Goal: Task Accomplishment & Management: Use online tool/utility

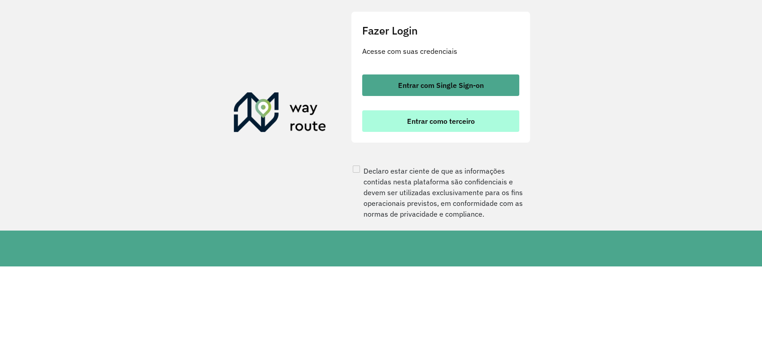
click at [424, 132] on button "Entrar como terceiro" at bounding box center [440, 121] width 157 height 22
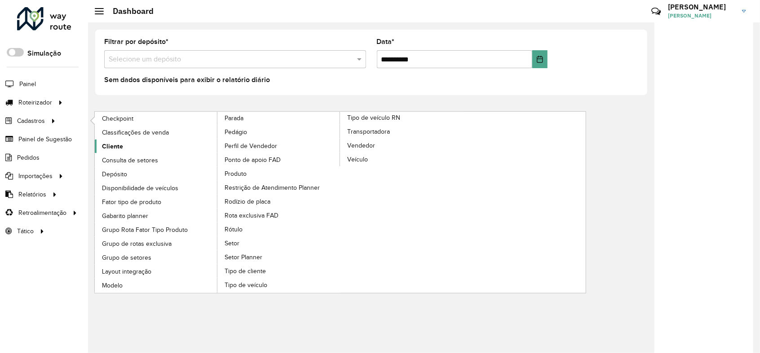
click at [110, 144] on span "Cliente" at bounding box center [112, 146] width 21 height 9
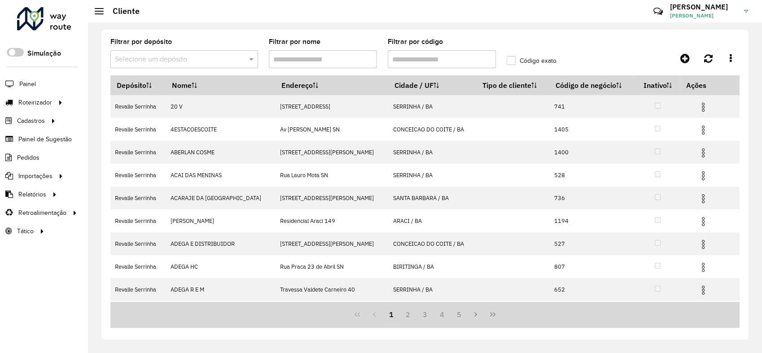
click at [418, 60] on input "Filtrar por código" at bounding box center [442, 59] width 108 height 18
paste input "*****"
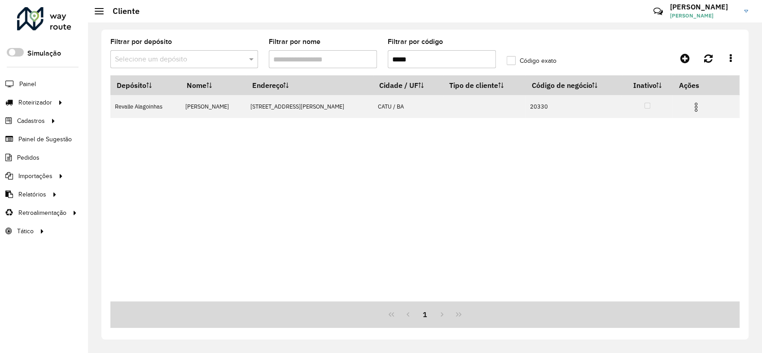
type input "*****"
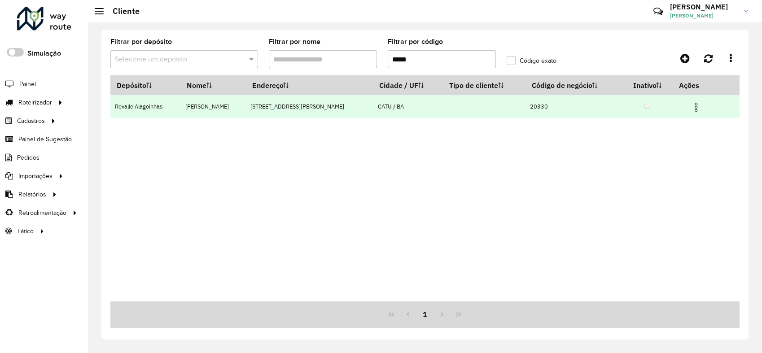
click at [688, 106] on td at bounding box center [700, 106] width 54 height 22
click at [691, 110] on img at bounding box center [696, 107] width 11 height 11
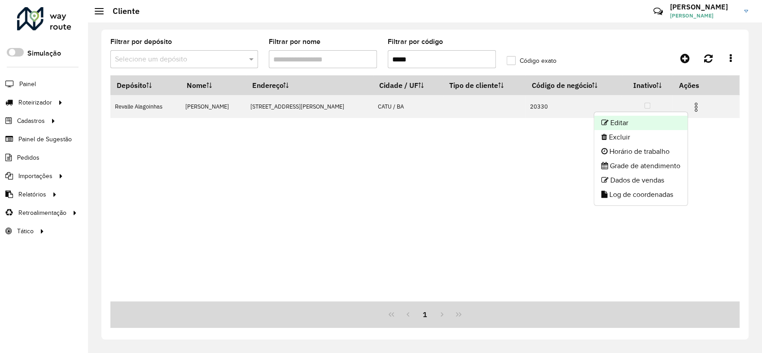
click at [667, 122] on li "Editar" at bounding box center [640, 123] width 93 height 14
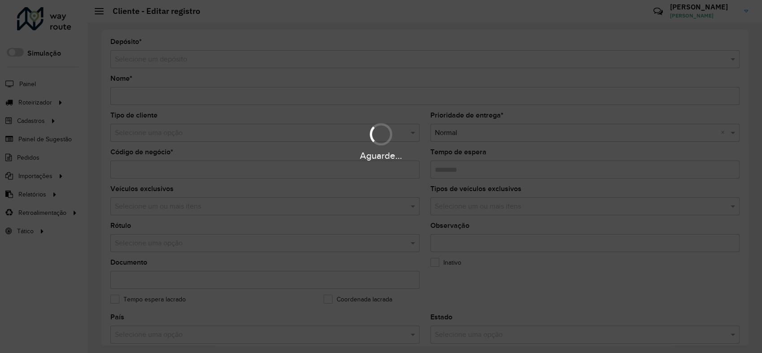
type input "**********"
type input "*****"
type input "********"
type input "**********"
type input "****"
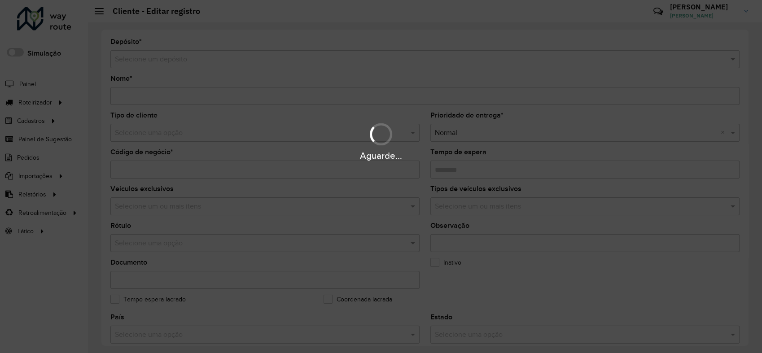
type input "********"
type input "**********"
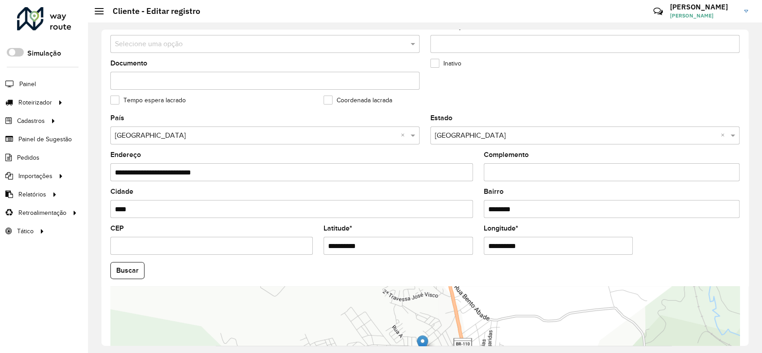
scroll to position [299, 0]
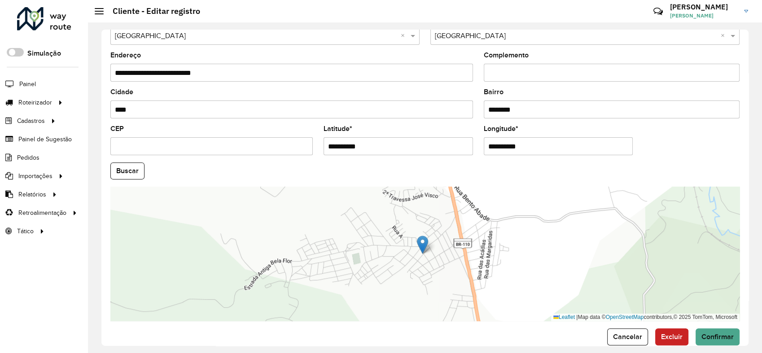
drag, startPoint x: 368, startPoint y: 150, endPoint x: 311, endPoint y: 151, distance: 56.6
click at [309, 151] on formly-group "**********" at bounding box center [425, 168] width 640 height 306
drag, startPoint x: 530, startPoint y: 148, endPoint x: 486, endPoint y: 144, distance: 44.2
click at [486, 144] on input "**********" at bounding box center [559, 146] width 150 height 18
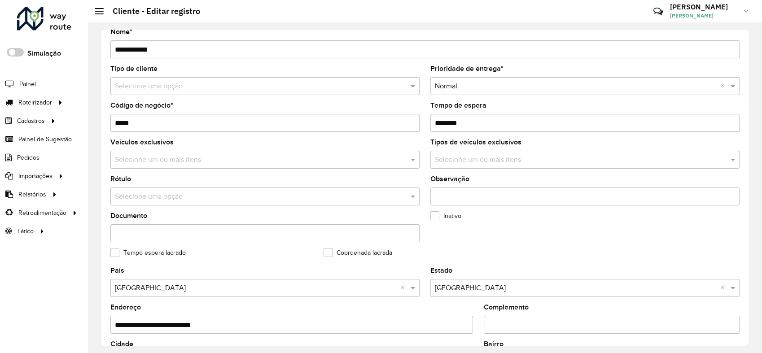
scroll to position [0, 0]
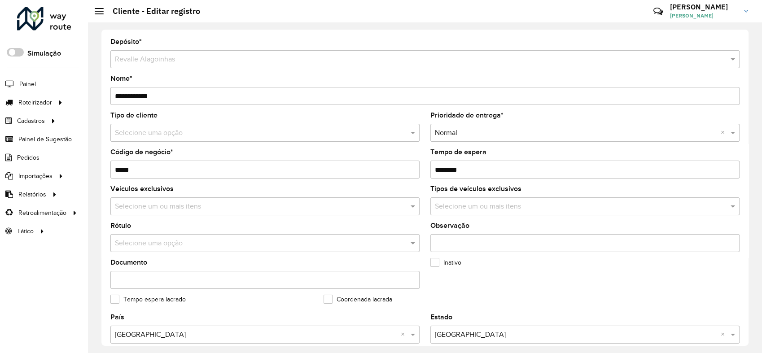
drag, startPoint x: 173, startPoint y: 97, endPoint x: 100, endPoint y: 97, distance: 73.2
click at [100, 97] on div "**********" at bounding box center [425, 187] width 674 height 331
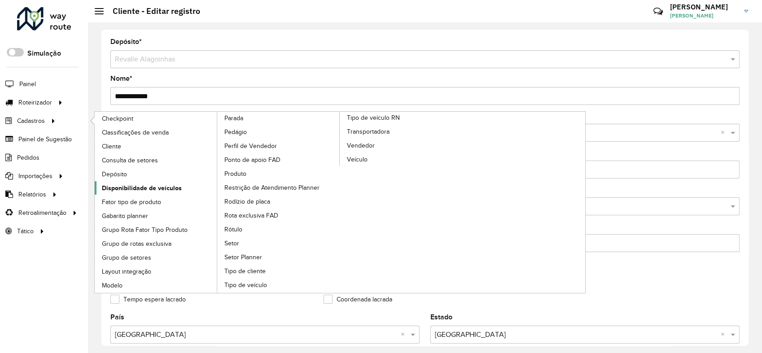
click at [126, 187] on span "Disponibilidade de veículos" at bounding box center [142, 188] width 80 height 9
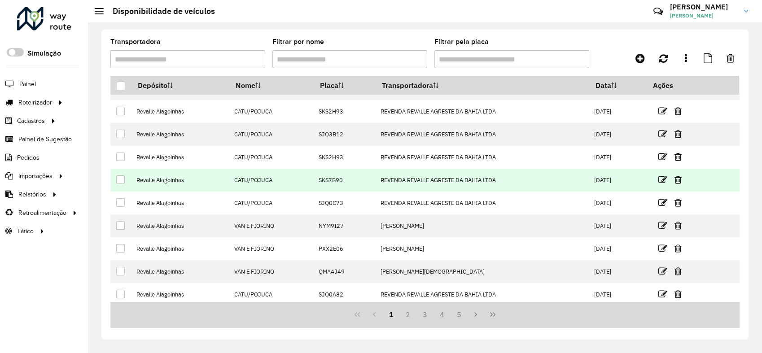
scroll to position [68, 0]
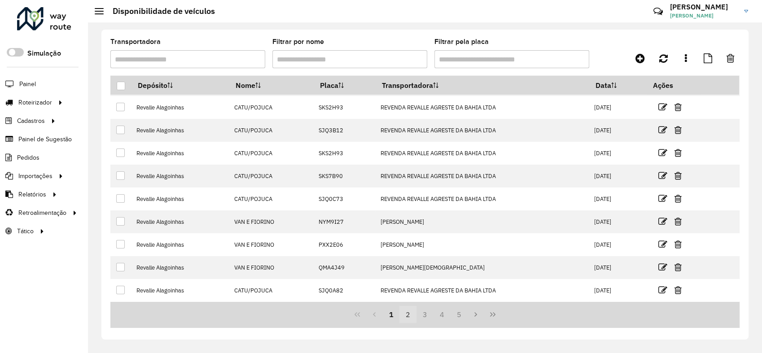
click at [405, 315] on button "2" at bounding box center [408, 314] width 17 height 17
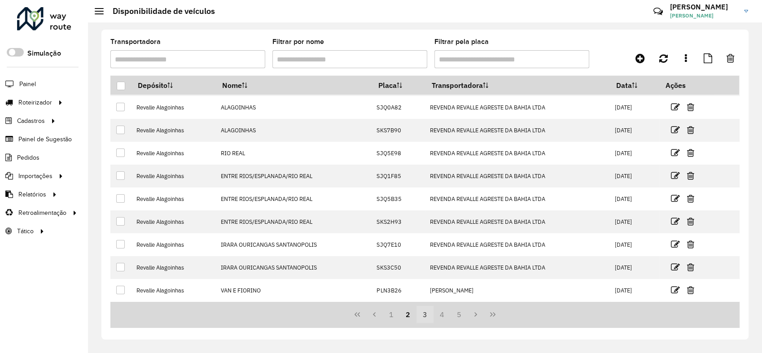
click at [424, 313] on button "3" at bounding box center [425, 314] width 17 height 17
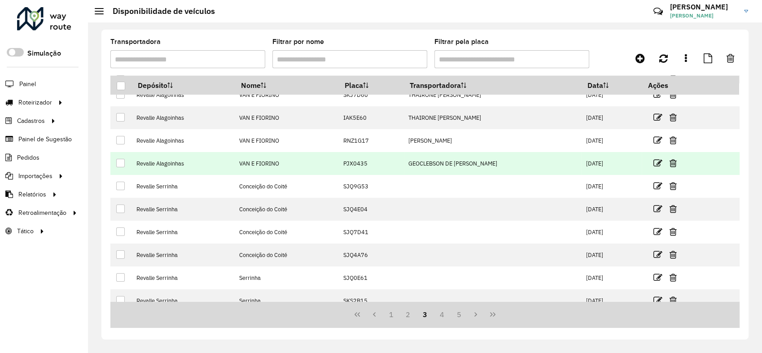
scroll to position [0, 0]
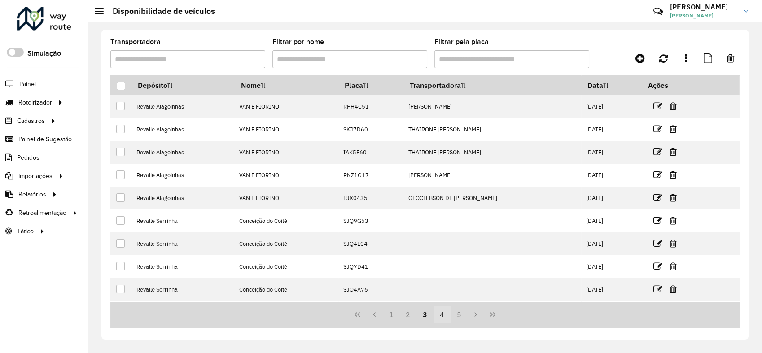
click at [440, 313] on button "4" at bounding box center [442, 314] width 17 height 17
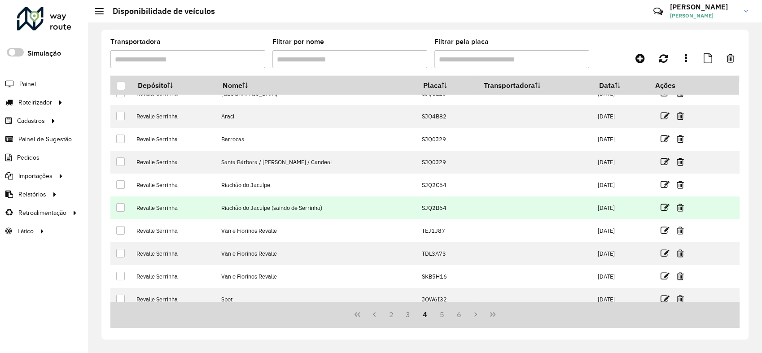
scroll to position [68, 0]
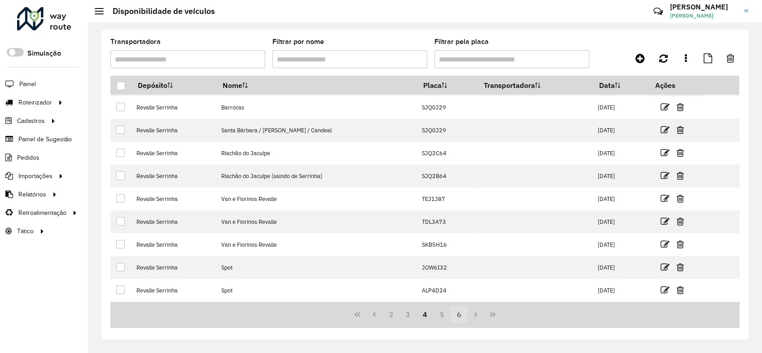
click at [444, 312] on button "5" at bounding box center [442, 314] width 17 height 17
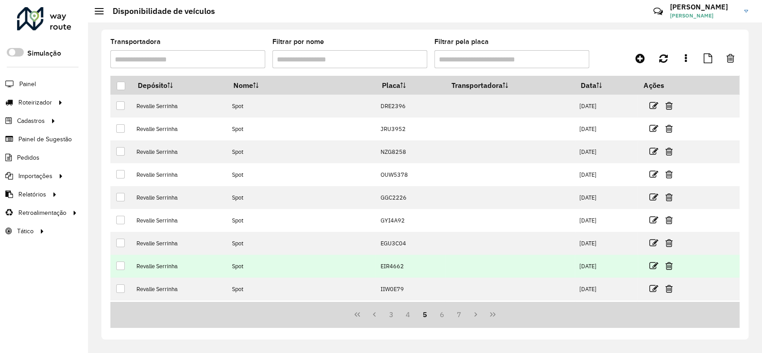
scroll to position [0, 0]
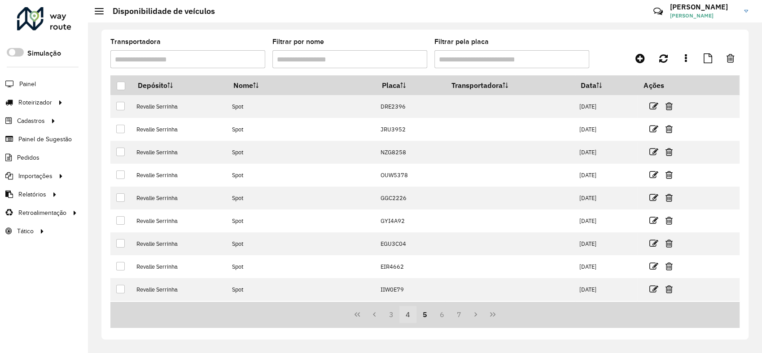
click at [407, 315] on button "4" at bounding box center [408, 314] width 17 height 17
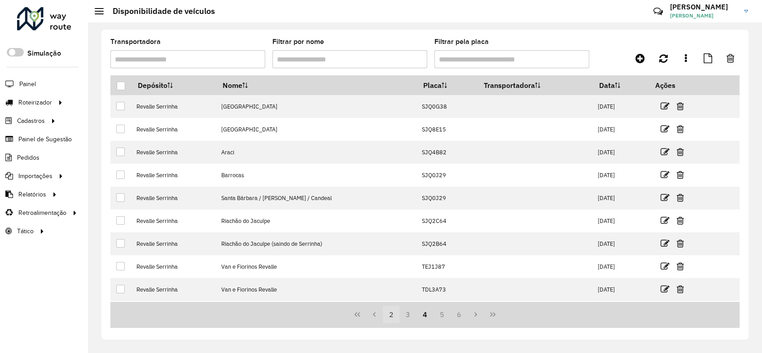
click at [390, 317] on button "2" at bounding box center [391, 314] width 17 height 17
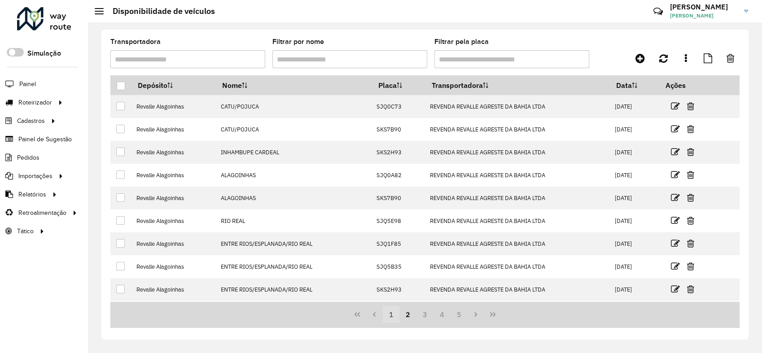
click at [391, 317] on button "1" at bounding box center [391, 314] width 17 height 17
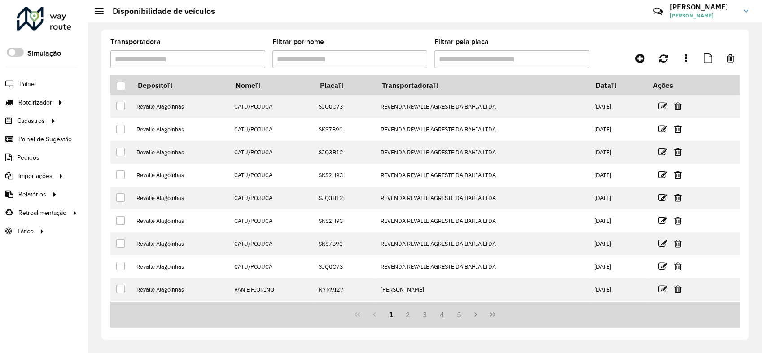
scroll to position [68, 0]
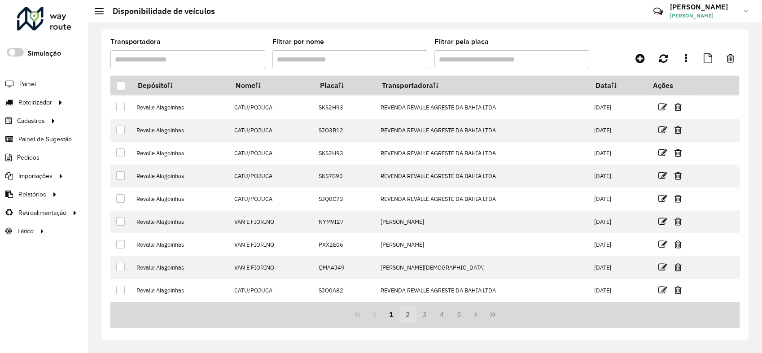
click at [409, 316] on button "2" at bounding box center [408, 314] width 17 height 17
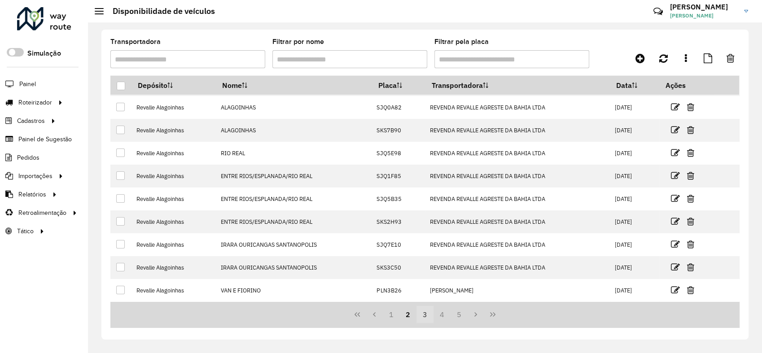
click at [422, 312] on button "3" at bounding box center [425, 314] width 17 height 17
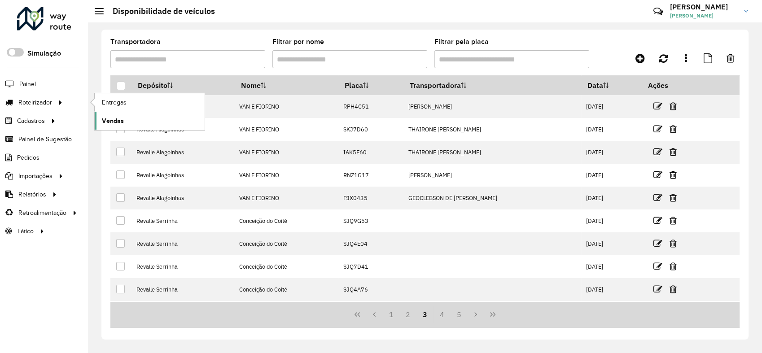
click at [112, 116] on span "Vendas" at bounding box center [113, 120] width 22 height 9
click at [111, 101] on span "Entregas" at bounding box center [115, 102] width 26 height 9
click at [35, 26] on div at bounding box center [44, 18] width 54 height 23
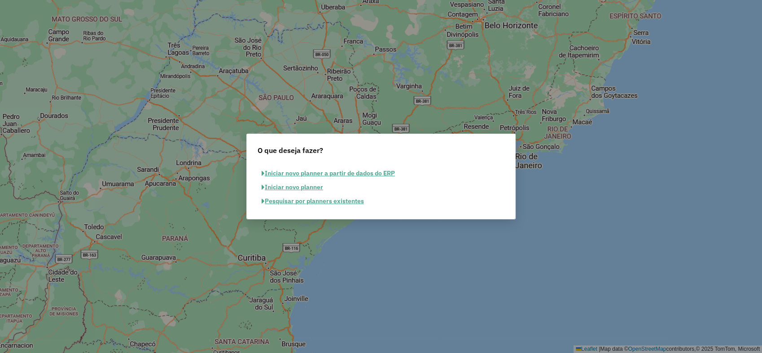
click at [335, 198] on button "Pesquisar por planners existentes" at bounding box center [313, 201] width 110 height 14
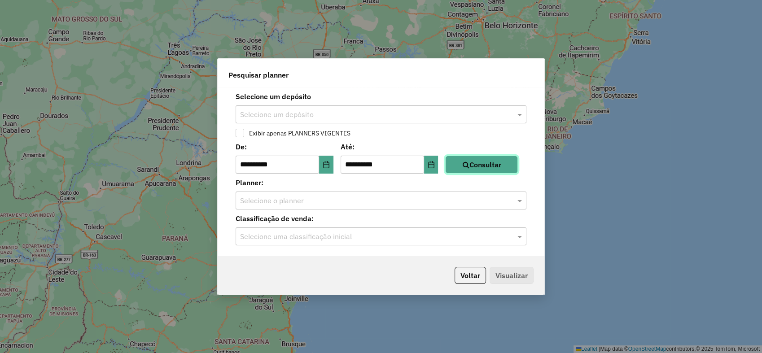
click at [477, 165] on button "Consultar" at bounding box center [481, 165] width 73 height 18
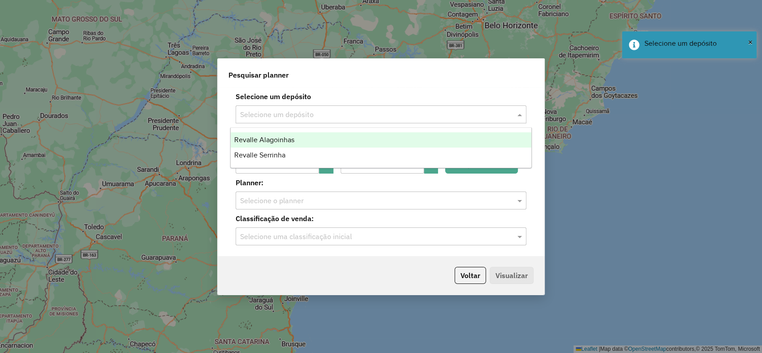
click at [452, 113] on input "text" at bounding box center [372, 115] width 264 height 11
click at [392, 133] on div "Revalle Alagoinhas" at bounding box center [381, 139] width 301 height 15
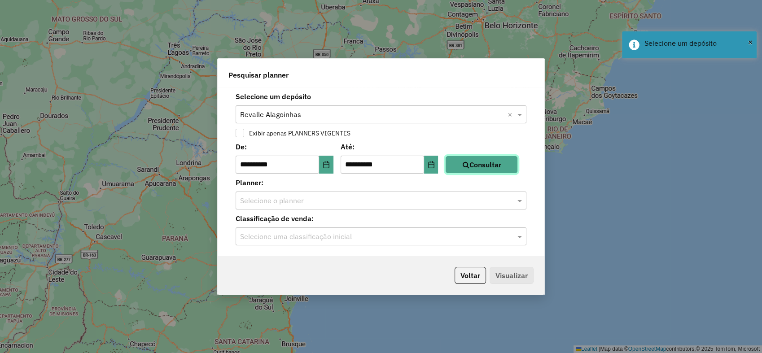
click at [469, 167] on icon "button" at bounding box center [465, 164] width 7 height 7
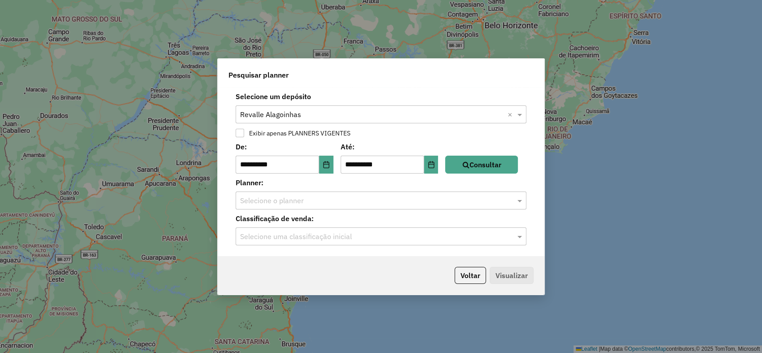
click at [421, 198] on input "text" at bounding box center [372, 201] width 264 height 11
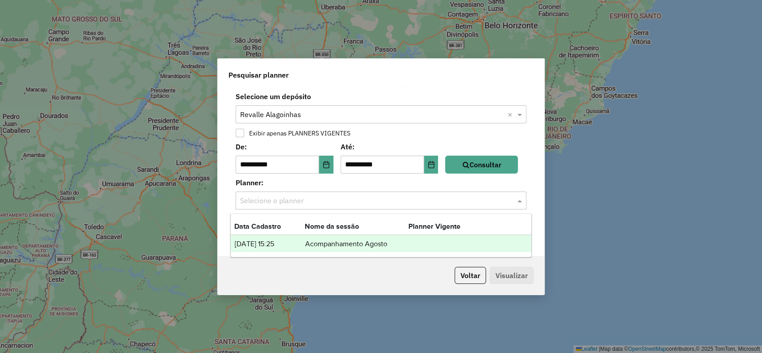
click at [340, 239] on td "Acompanhamento Agosto" at bounding box center [357, 244] width 104 height 12
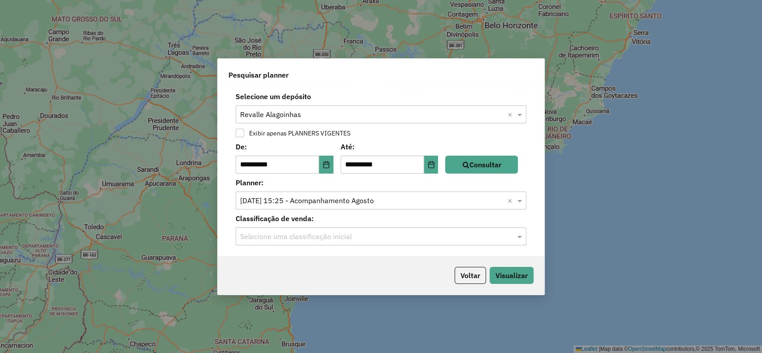
click at [492, 238] on input "text" at bounding box center [372, 237] width 264 height 11
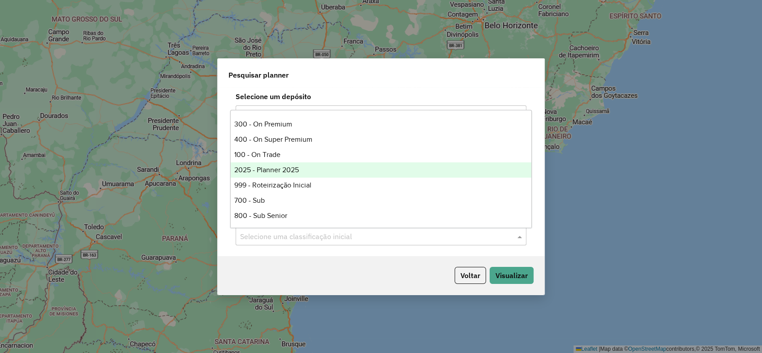
scroll to position [60, 0]
click at [385, 168] on div "2025 - Planner 2025" at bounding box center [381, 169] width 301 height 15
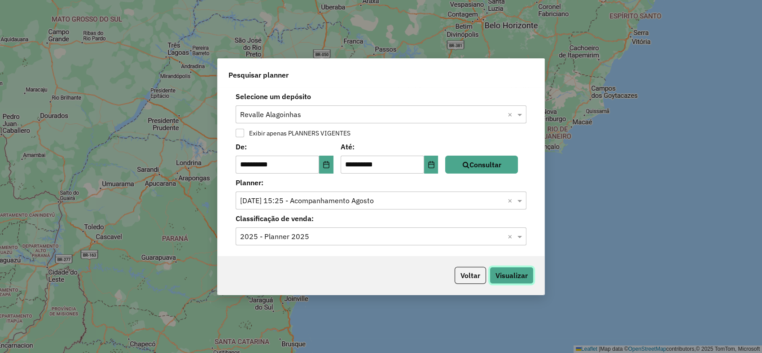
click at [502, 276] on button "Visualizar" at bounding box center [512, 275] width 44 height 17
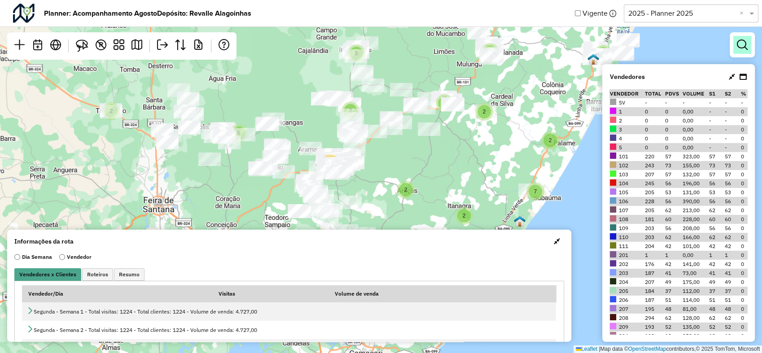
click at [744, 47] on em at bounding box center [742, 45] width 11 height 11
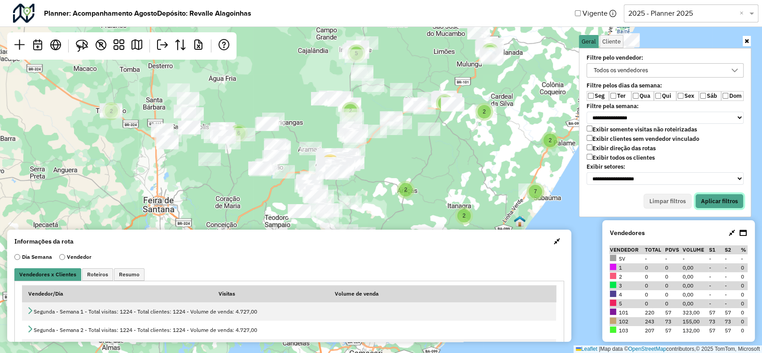
click at [725, 199] on button "Aplicar filtros" at bounding box center [719, 201] width 48 height 15
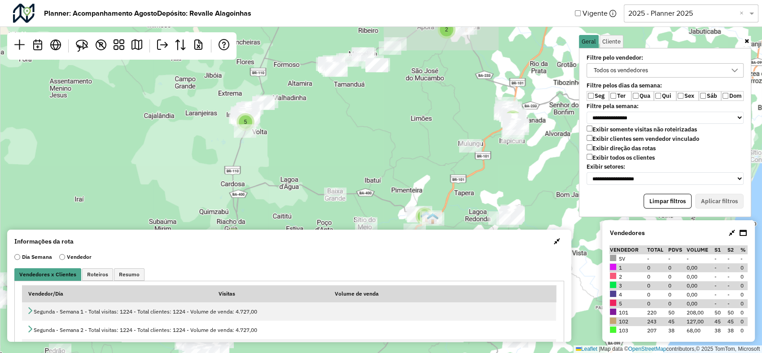
drag, startPoint x: 413, startPoint y: 90, endPoint x: 391, endPoint y: 166, distance: 78.9
click at [391, 166] on div "2 5 2 2 2 2 6 6 2 3 3 2 2 2 13 5 8 2 7 6 Leaflet | Map data © OpenStreetMap con…" at bounding box center [381, 176] width 762 height 353
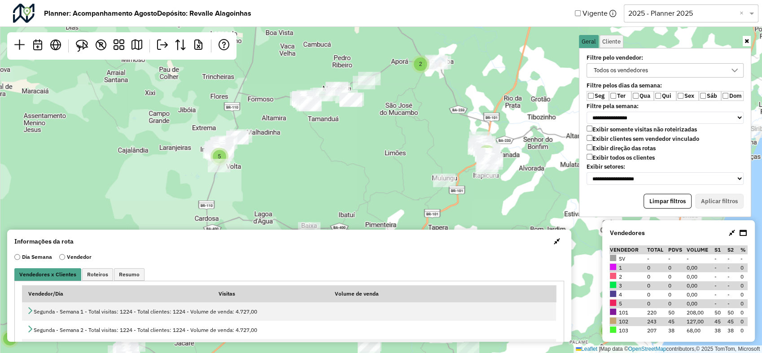
drag, startPoint x: 397, startPoint y: 149, endPoint x: 371, endPoint y: 183, distance: 43.0
click at [371, 183] on div "5 2 2 2 2 6 6 2 3 3 2 2 2 13 5 8 2 7 6 Leaflet | Map data © OpenStreetMap contr…" at bounding box center [381, 176] width 762 height 353
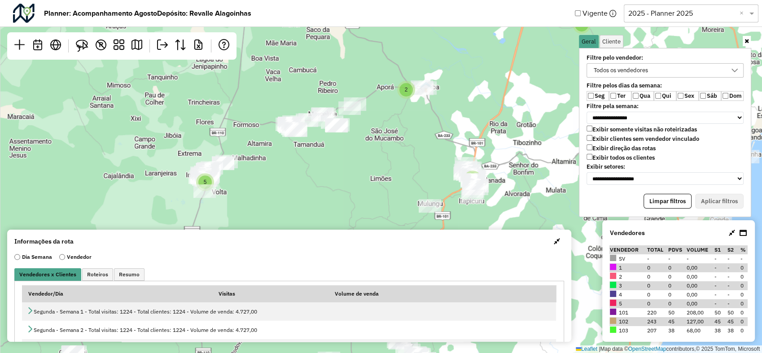
drag, startPoint x: 413, startPoint y: 101, endPoint x: 396, endPoint y: 129, distance: 33.2
click at [396, 129] on div "5 2 2 2 2 6 6 2 3 3 2 2 2 13 5 8 2 7 6 Leaflet | Map data © OpenStreetMap contr…" at bounding box center [381, 176] width 762 height 353
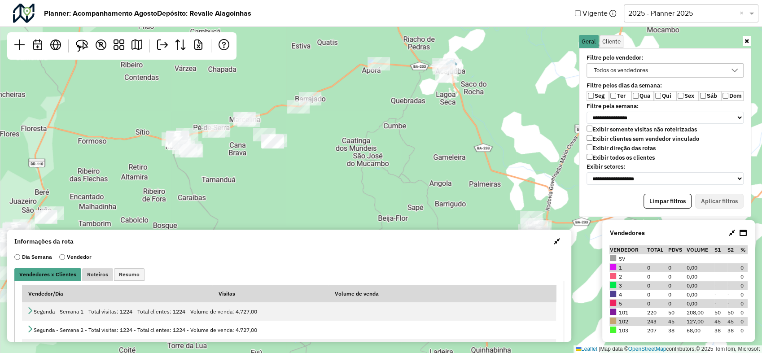
click at [99, 272] on span "Roteiros" at bounding box center [97, 274] width 21 height 5
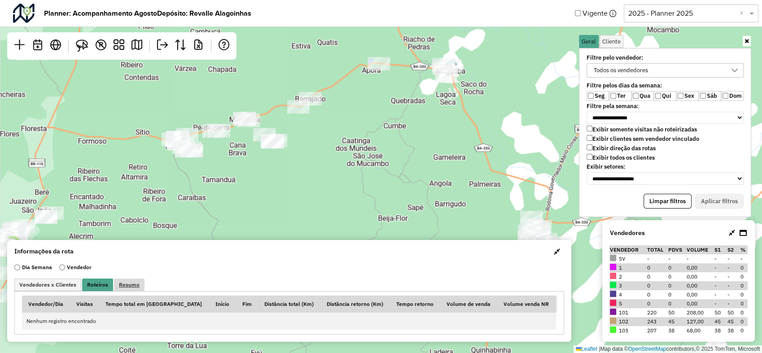
click at [121, 286] on span "Resumo" at bounding box center [129, 284] width 21 height 5
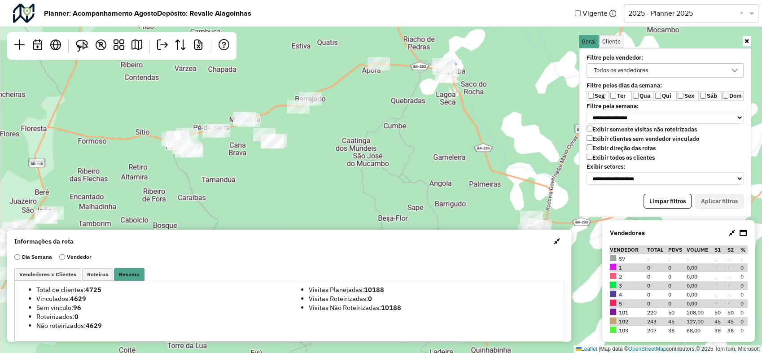
click at [554, 243] on span "button" at bounding box center [557, 241] width 6 height 7
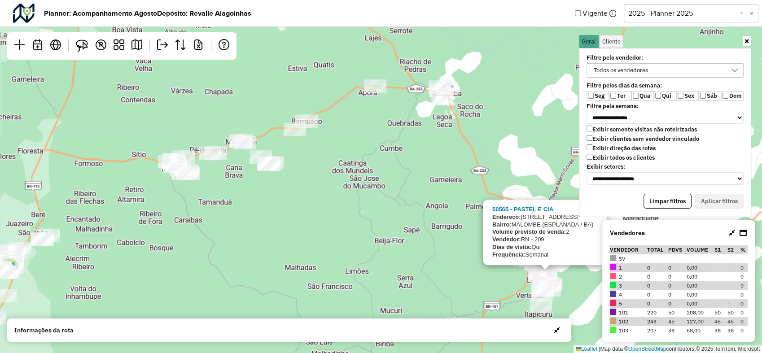
drag, startPoint x: 435, startPoint y: 123, endPoint x: 429, endPoint y: 154, distance: 32.4
click at [429, 154] on div "2 2 3 2 6 7 4 7 2 3 3 50565 - PASTEL E CIA Endereço: RUA SAO JOAO 331 Bairro: M…" at bounding box center [381, 176] width 762 height 353
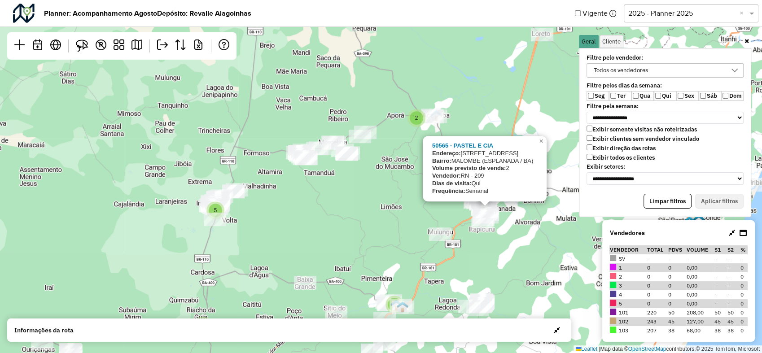
click at [694, 75] on div "Todos os vendedores" at bounding box center [659, 70] width 136 height 13
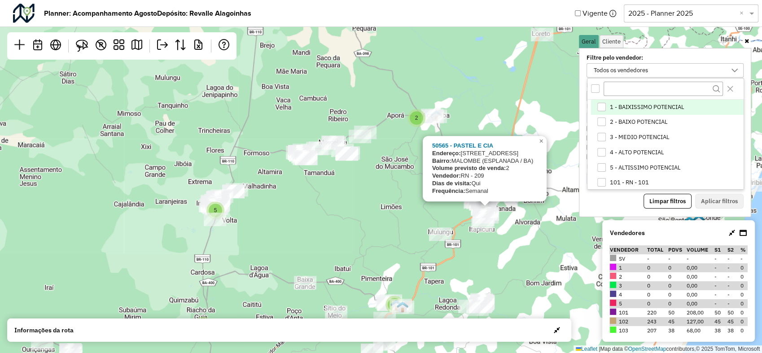
click at [737, 67] on icon at bounding box center [734, 70] width 7 height 7
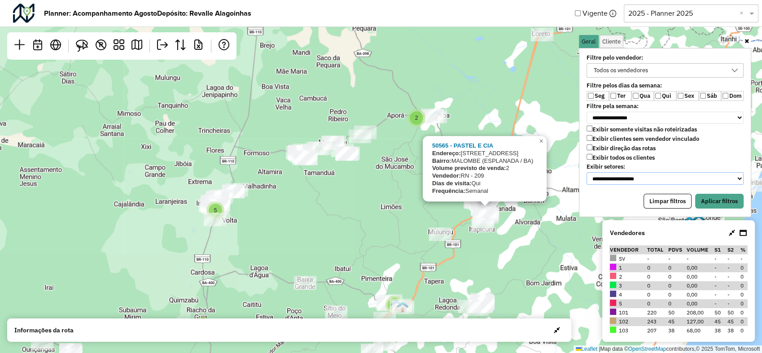
click at [664, 177] on select "**********" at bounding box center [665, 178] width 157 height 13
click at [587, 172] on select "**********" at bounding box center [665, 178] width 157 height 13
click at [662, 95] on label "Qui" at bounding box center [665, 96] width 22 height 10
click at [708, 198] on button "Aplicar filtros" at bounding box center [719, 201] width 48 height 15
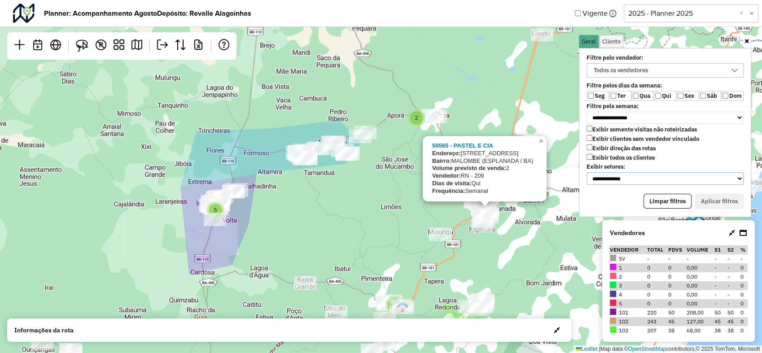
click at [615, 174] on select "**********" at bounding box center [665, 178] width 157 height 13
select select "********"
click at [587, 172] on select "**********" at bounding box center [665, 178] width 157 height 13
click at [712, 197] on button "Aplicar filtros" at bounding box center [719, 201] width 48 height 15
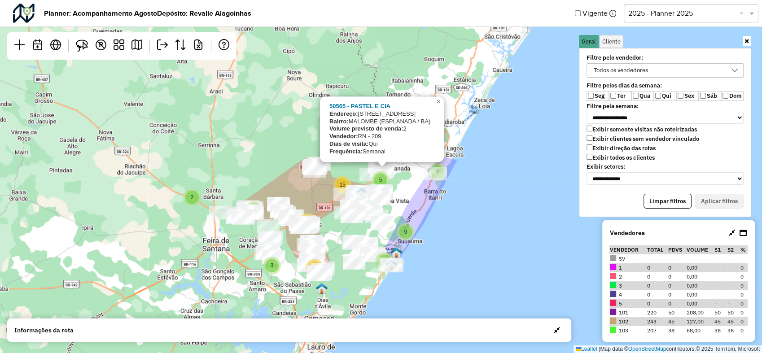
click at [291, 130] on div "2 7 2 4 2 3 12 7 5 18 15 9 9 50565 - PASTEL E CIA Endereço: RUA SAO JOAO 331 Ba…" at bounding box center [381, 176] width 762 height 353
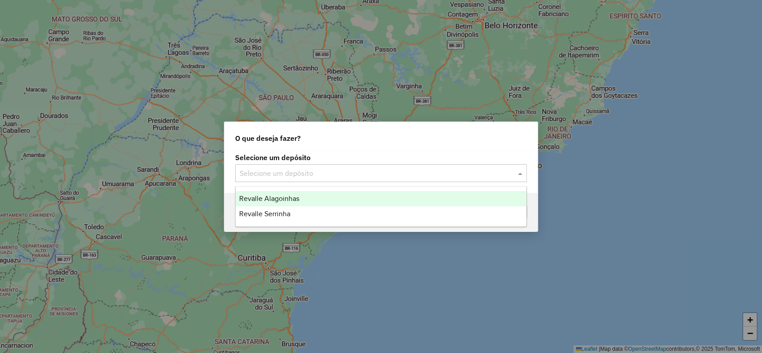
click at [346, 171] on input "text" at bounding box center [372, 173] width 265 height 11
click at [310, 198] on div "Revalle Alagoinhas" at bounding box center [381, 198] width 291 height 15
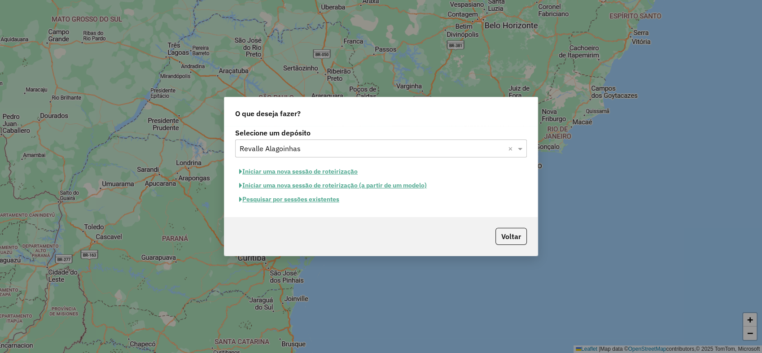
click at [295, 198] on button "Pesquisar por sessões existentes" at bounding box center [289, 200] width 108 height 14
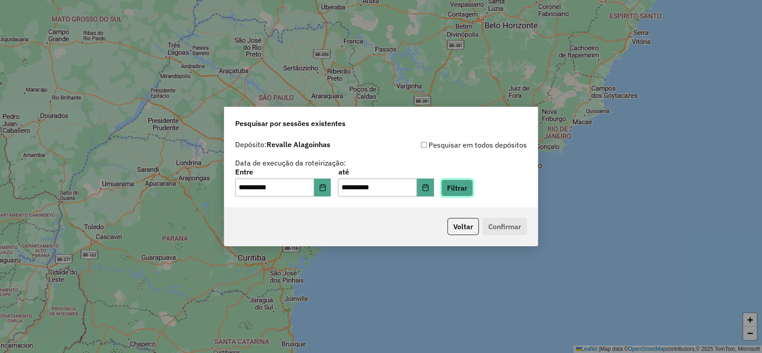
click at [467, 186] on button "Filtrar" at bounding box center [457, 188] width 32 height 17
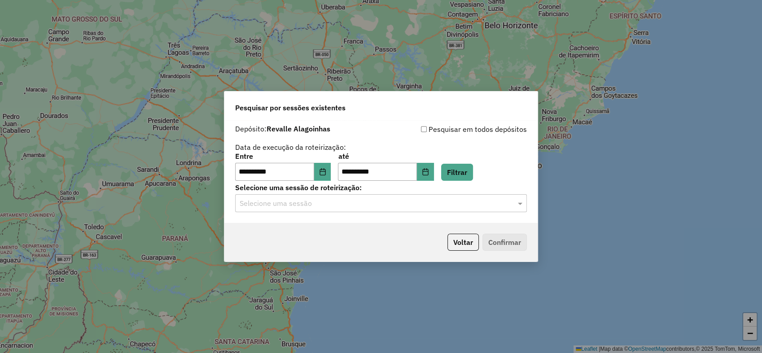
click at [350, 200] on input "text" at bounding box center [372, 203] width 265 height 11
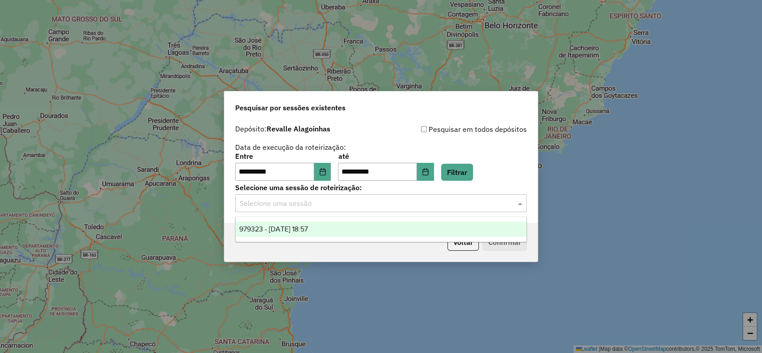
click at [308, 226] on span "979323 - 14/08/2025 18:57" at bounding box center [273, 229] width 69 height 8
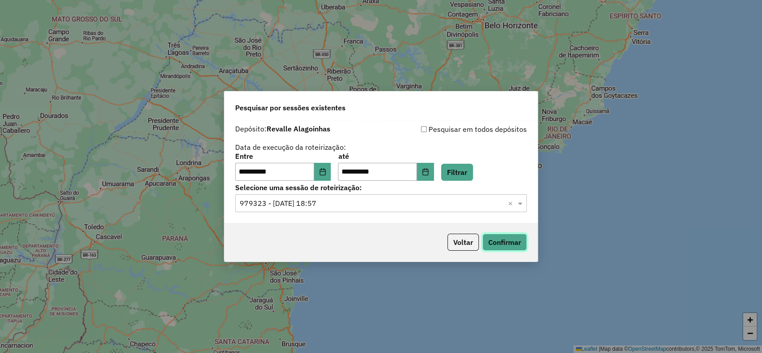
click at [504, 239] on button "Confirmar" at bounding box center [505, 242] width 44 height 17
click at [351, 65] on div "**********" at bounding box center [381, 176] width 762 height 353
click at [456, 243] on button "Voltar" at bounding box center [463, 242] width 31 height 17
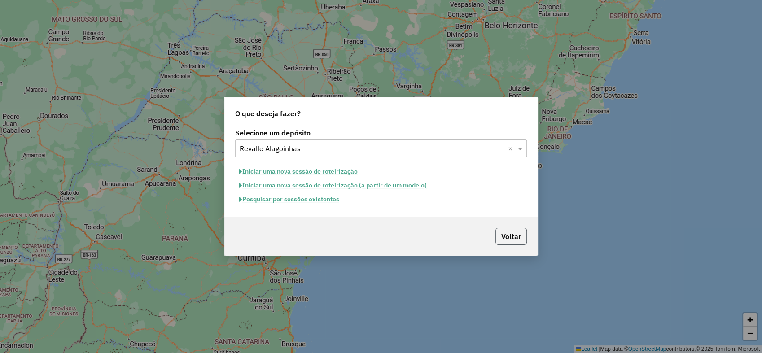
click at [504, 235] on button "Voltar" at bounding box center [511, 236] width 31 height 17
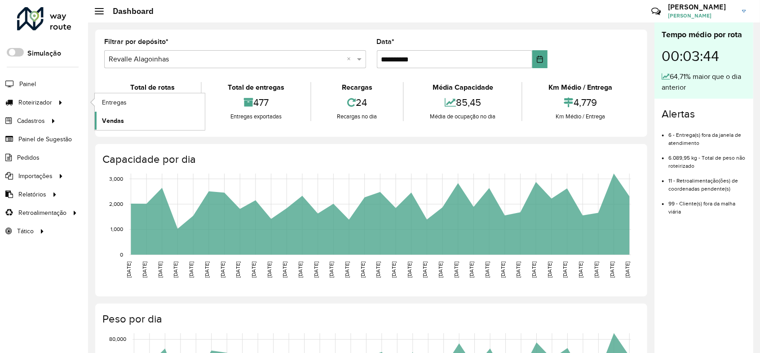
click at [122, 123] on span "Vendas" at bounding box center [113, 120] width 22 height 9
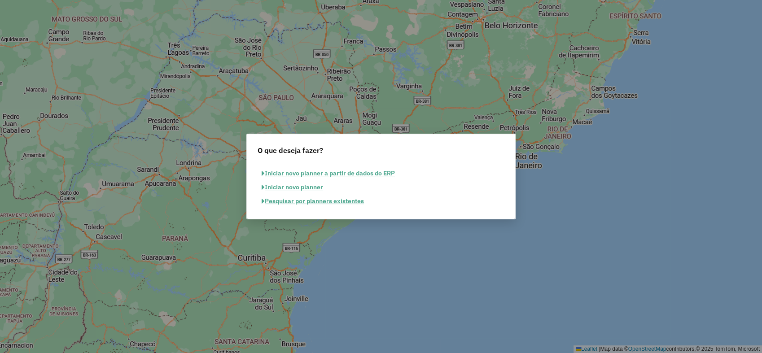
click at [328, 201] on button "Pesquisar por planners existentes" at bounding box center [313, 201] width 110 height 14
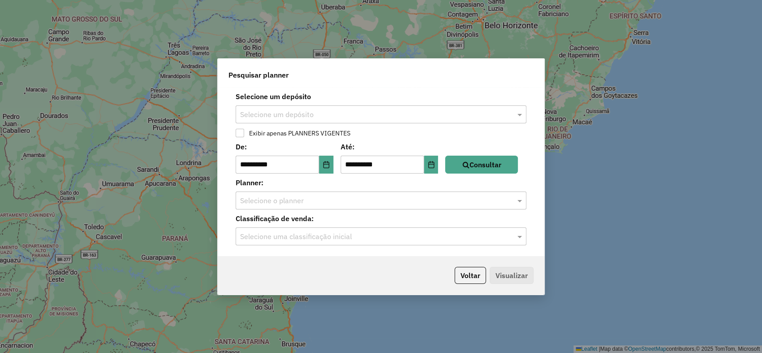
click at [362, 118] on input "text" at bounding box center [372, 115] width 264 height 11
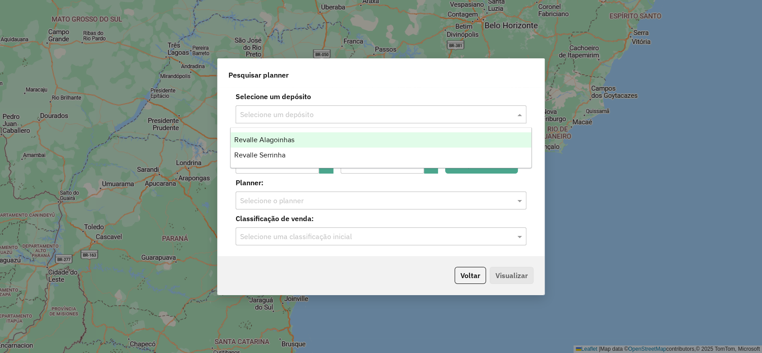
click at [352, 141] on div "Revalle Alagoinhas" at bounding box center [381, 139] width 301 height 15
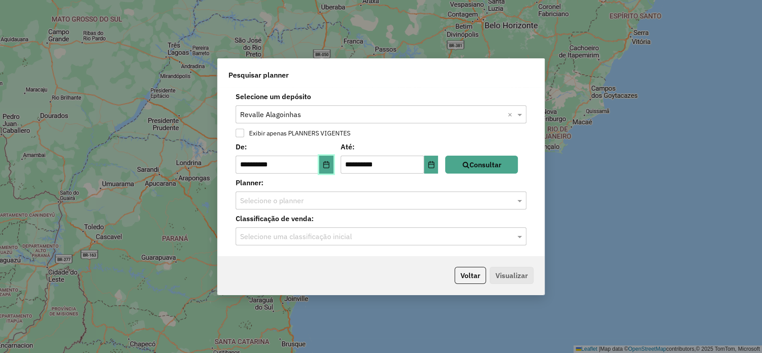
click at [328, 166] on icon "Choose Date" at bounding box center [326, 164] width 7 height 7
click at [441, 180] on label "Planner:" at bounding box center [381, 182] width 302 height 11
click at [478, 167] on button "Consultar" at bounding box center [481, 165] width 73 height 18
click at [364, 203] on input "text" at bounding box center [372, 201] width 264 height 11
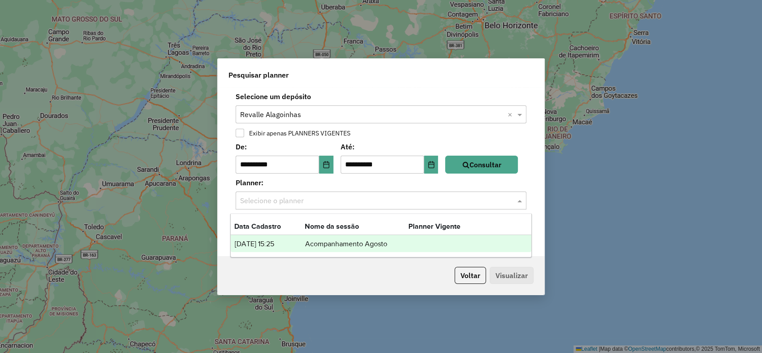
click at [325, 244] on td "Acompanhamento Agosto" at bounding box center [357, 244] width 104 height 12
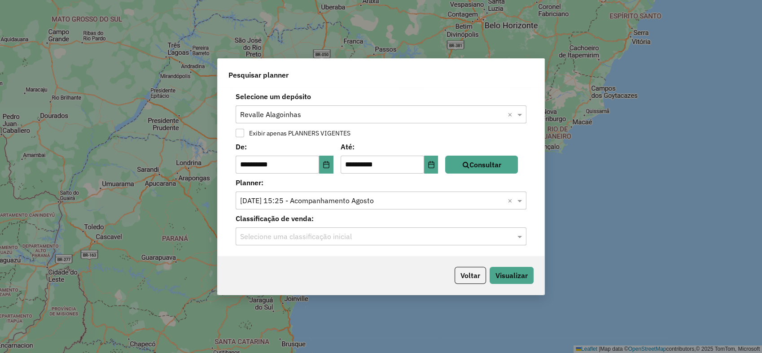
click at [322, 232] on input "text" at bounding box center [372, 237] width 264 height 11
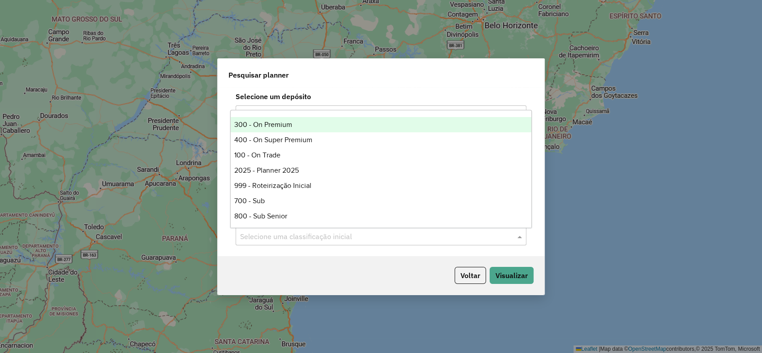
scroll to position [60, 0]
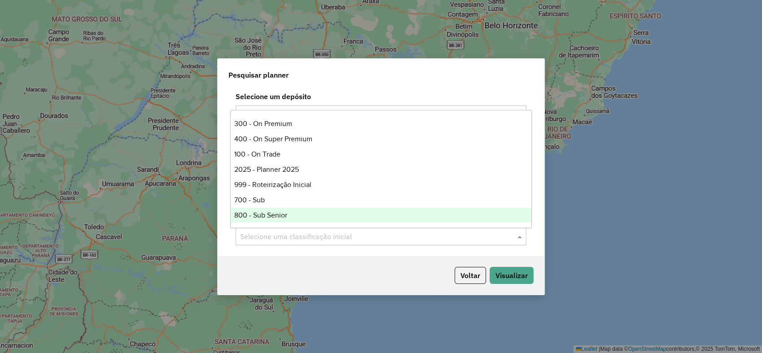
click at [334, 256] on div "Voltar Visualizar" at bounding box center [381, 275] width 327 height 39
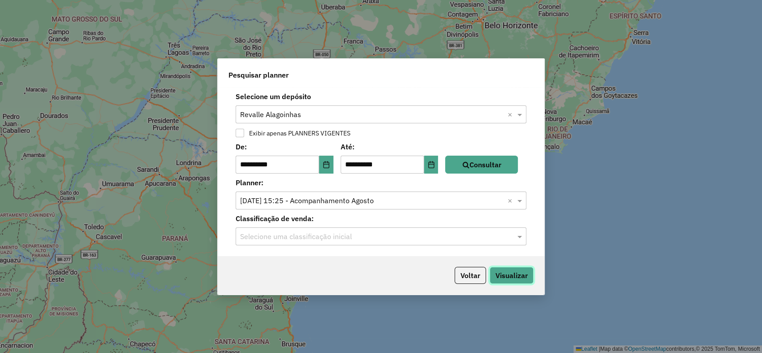
click at [506, 273] on button "Visualizar" at bounding box center [512, 275] width 44 height 17
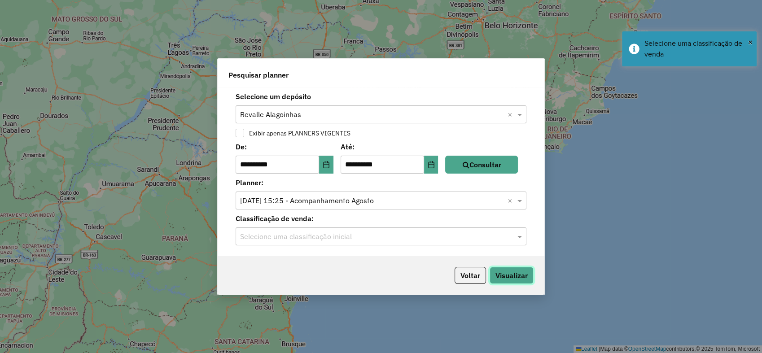
click at [506, 273] on button "Visualizar" at bounding box center [512, 275] width 44 height 17
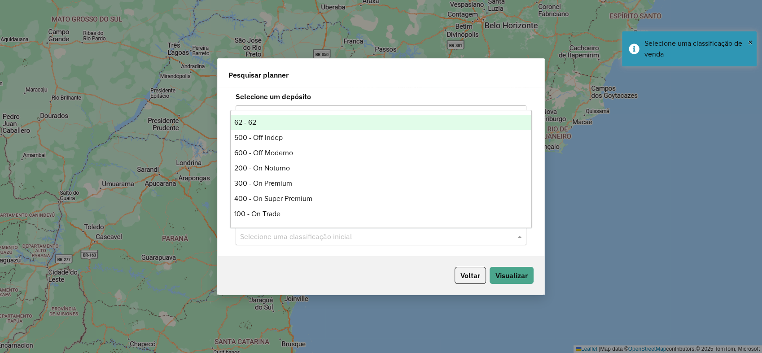
click at [437, 242] on div "Selecione uma classificação inicial" at bounding box center [381, 237] width 291 height 18
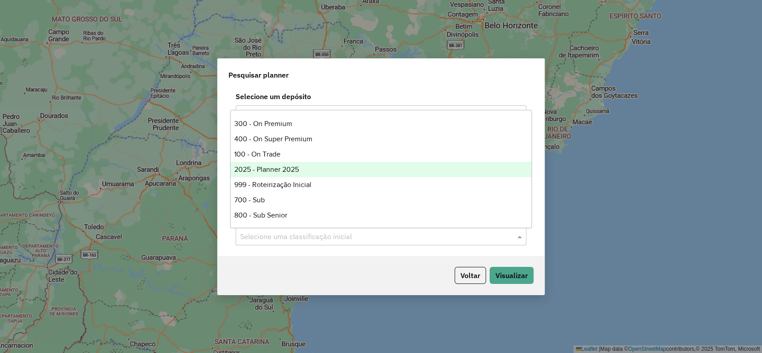
click at [304, 171] on div "2025 - Planner 2025" at bounding box center [381, 169] width 301 height 15
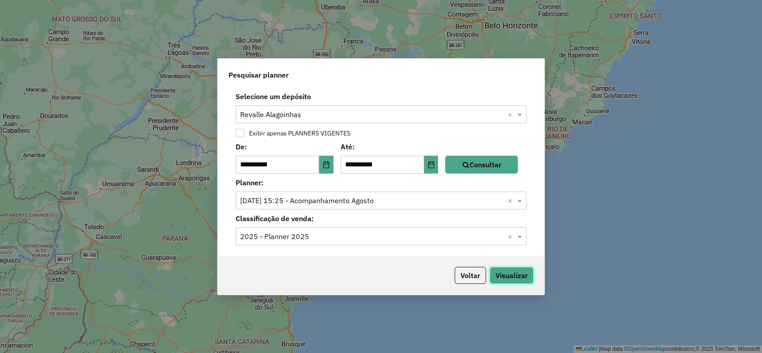
click at [516, 276] on button "Visualizar" at bounding box center [512, 275] width 44 height 17
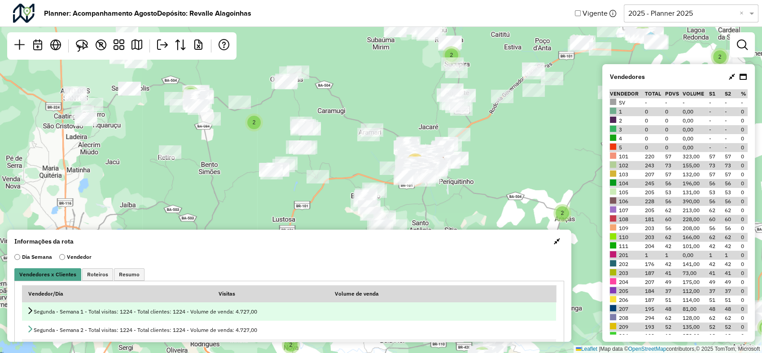
click at [25, 312] on td "Segunda - Semana 1 - Total visitas: 1224 - Total clientes: 1224 - Volume de ven…" at bounding box center [289, 312] width 534 height 18
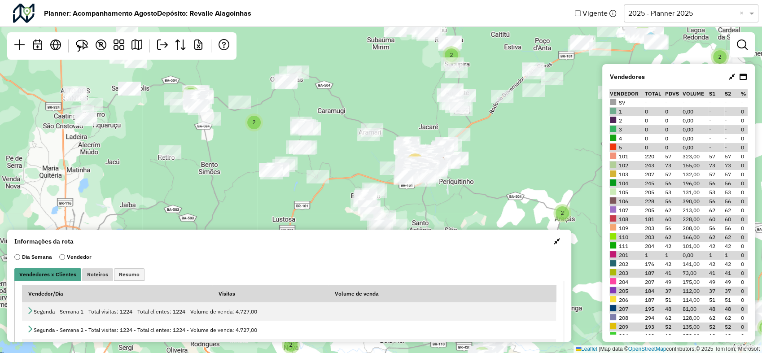
click at [92, 273] on span "Roteiros" at bounding box center [97, 274] width 21 height 5
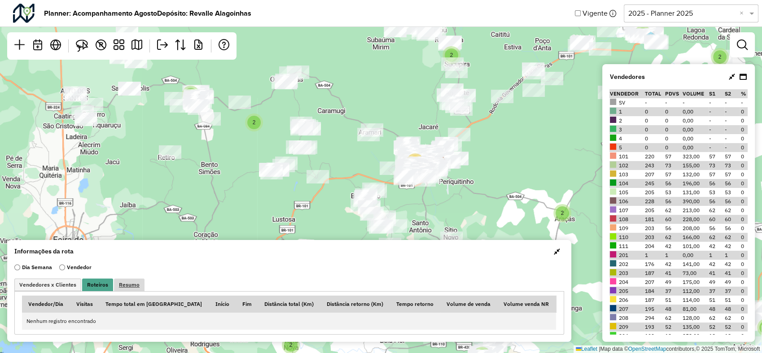
click at [119, 278] on div "Dia Semana Vendedor Vendedores x Clientes Roteiros Resumo Vendedor/Dia Visitas …" at bounding box center [289, 300] width 550 height 72
click at [124, 286] on span "Resumo" at bounding box center [129, 284] width 21 height 5
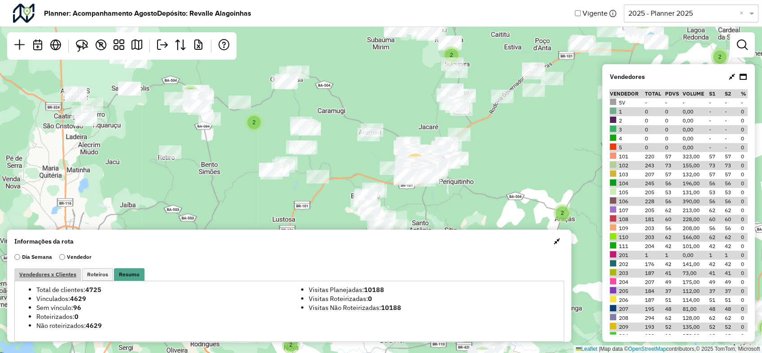
click at [47, 272] on span "Vendedores x Clientes" at bounding box center [47, 274] width 57 height 5
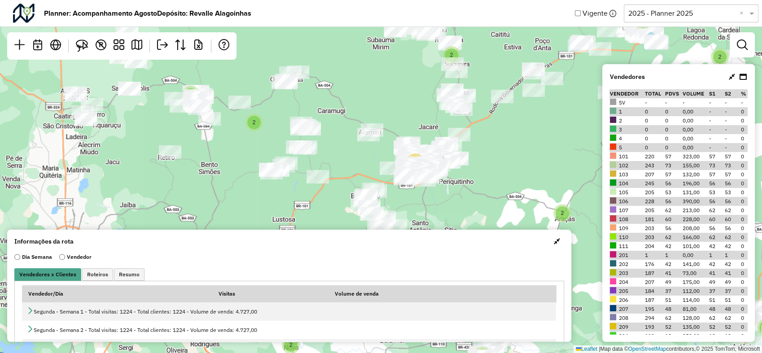
click at [556, 242] on span "button" at bounding box center [557, 241] width 6 height 7
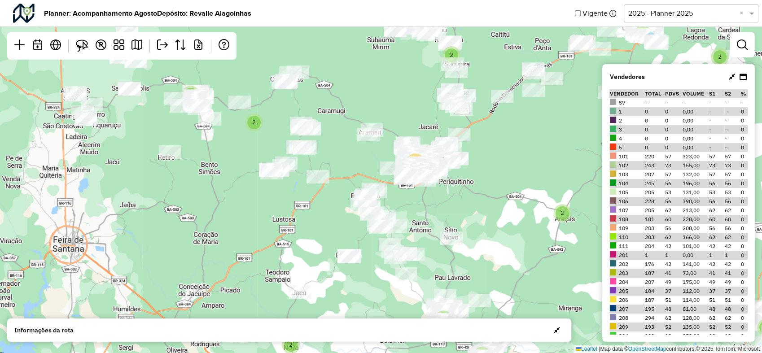
click at [737, 75] on div at bounding box center [738, 76] width 20 height 11
click at [733, 74] on icon at bounding box center [732, 76] width 6 height 7
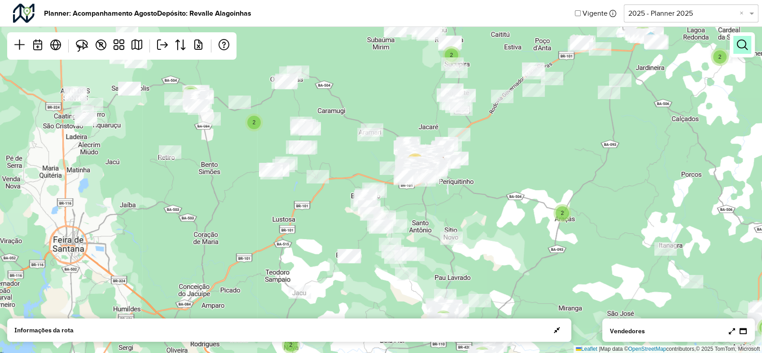
click at [738, 49] on em at bounding box center [742, 45] width 11 height 11
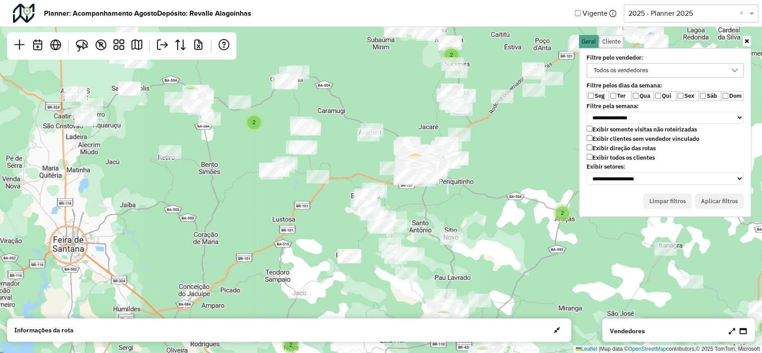
click at [593, 99] on label "Seg" at bounding box center [598, 96] width 22 height 10
click at [718, 198] on button "Aplicar filtros" at bounding box center [719, 201] width 48 height 15
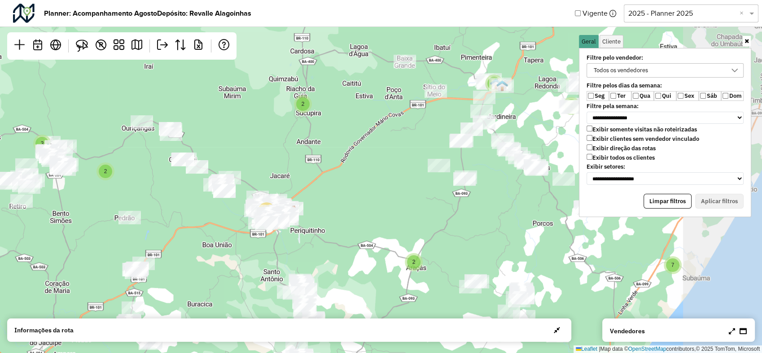
drag, startPoint x: 546, startPoint y: 142, endPoint x: 393, endPoint y: 192, distance: 160.7
click at [393, 192] on div "2 2 2 2 2 2 3 2 6 2 7 8 2 3 13 6 5 5 2 6 Leaflet | Map data © OpenStreetMap con…" at bounding box center [381, 176] width 762 height 353
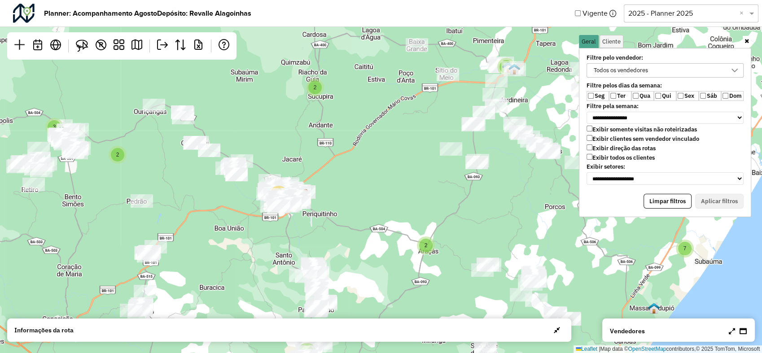
drag, startPoint x: 409, startPoint y: 172, endPoint x: 444, endPoint y: 131, distance: 53.6
click at [444, 131] on div "2 2 2 2 2 2 3 2 6 2 7 8 2 3 13 6 5 5 2 6 Leaflet | Map data © OpenStreetMap con…" at bounding box center [381, 176] width 762 height 353
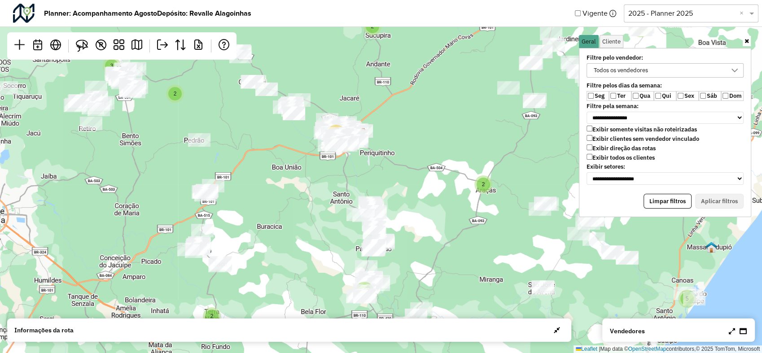
drag, startPoint x: 413, startPoint y: 154, endPoint x: 462, endPoint y: 117, distance: 61.8
click at [462, 117] on div "2 2 2 2 2 2 3 2 6 2 7 8 2 3 13 6 5 5 2 6 Leaflet | Map data © OpenStreetMap con…" at bounding box center [381, 176] width 762 height 353
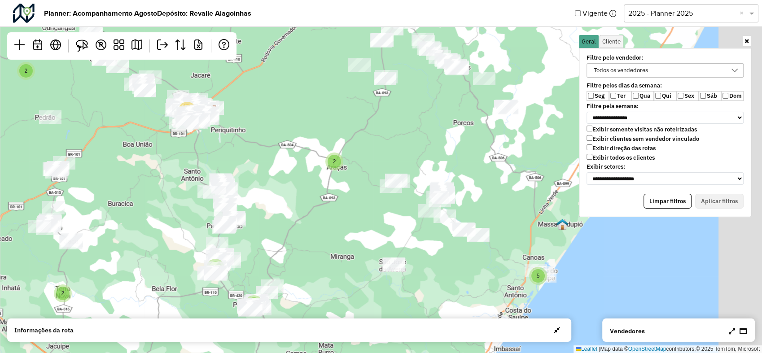
drag, startPoint x: 489, startPoint y: 122, endPoint x: 283, endPoint y: 107, distance: 206.2
click at [279, 104] on div "2 5 2 2 2 2 6 6 2 3 3 2 2 2 13 5 8 2 7 6 Leaflet | Map data © OpenStreetMap con…" at bounding box center [381, 176] width 762 height 353
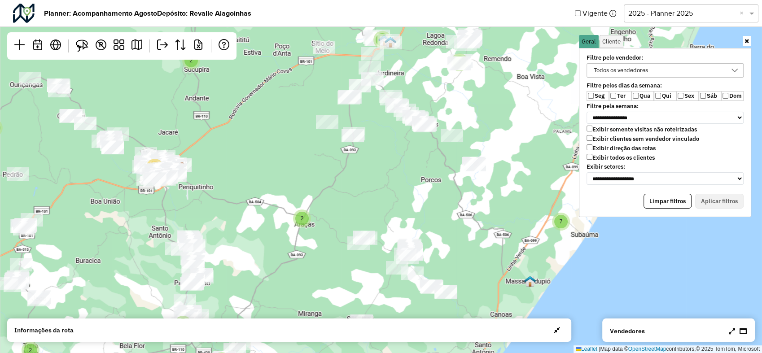
drag, startPoint x: 381, startPoint y: 136, endPoint x: 386, endPoint y: 189, distance: 53.2
click at [386, 189] on div "2 5 2 2 2 2 6 6 2 3 3 2 2 2 13 5 8 2 7 6 Leaflet | Map data © OpenStreetMap con…" at bounding box center [381, 176] width 762 height 353
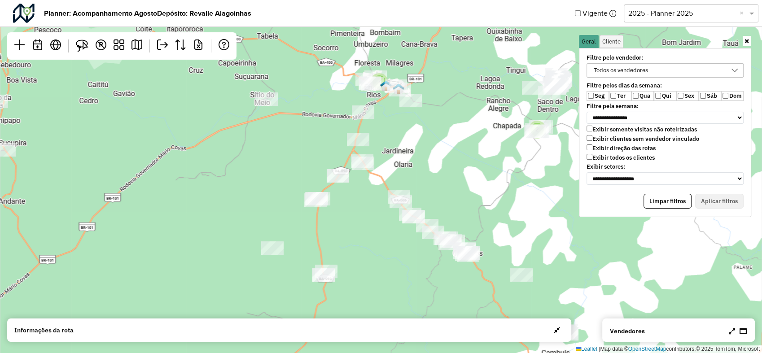
drag, startPoint x: 333, startPoint y: 101, endPoint x: 341, endPoint y: 163, distance: 63.3
click at [341, 163] on div "2 3 2 6 6 2 3 2 2 6 7 4 7 2 3 3 3 Leaflet | Map data © OpenStreetMap contributo…" at bounding box center [381, 176] width 762 height 353
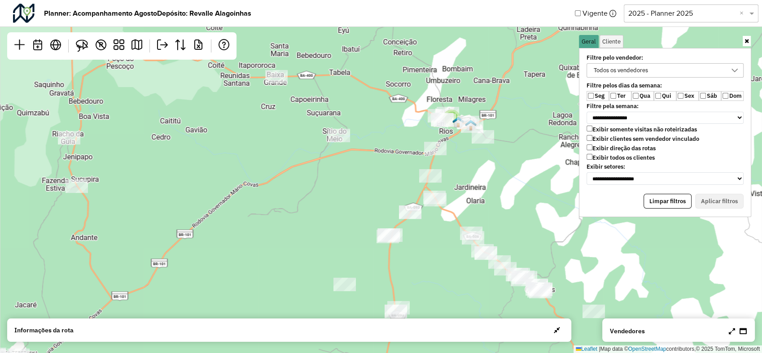
drag, startPoint x: 280, startPoint y: 172, endPoint x: 323, endPoint y: 222, distance: 66.6
click at [323, 222] on div "2 3 6 2 3 2 2 6 7 4 7 2 3 3 3 Leaflet | Map data © OpenStreetMap contributors,©…" at bounding box center [381, 176] width 762 height 353
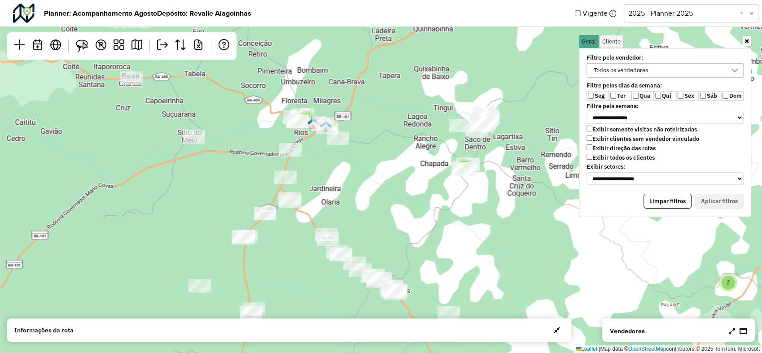
drag, startPoint x: 463, startPoint y: 203, endPoint x: 324, endPoint y: 179, distance: 141.4
click at [324, 179] on div "2 6 2 3 2 2 6 7 4 7 2 3 3 3 Leaflet | Map data © OpenStreetMap contributors,© 2…" at bounding box center [381, 176] width 762 height 353
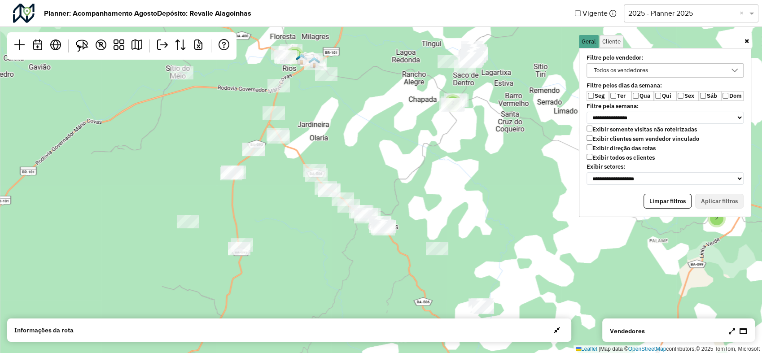
drag, startPoint x: 311, startPoint y: 198, endPoint x: 391, endPoint y: 154, distance: 91.3
click at [391, 154] on div "2 3 6 2 3 2 2 6 7 4 7 2 3 3 3 Leaflet | Map data © OpenStreetMap contributors,©…" at bounding box center [381, 176] width 762 height 353
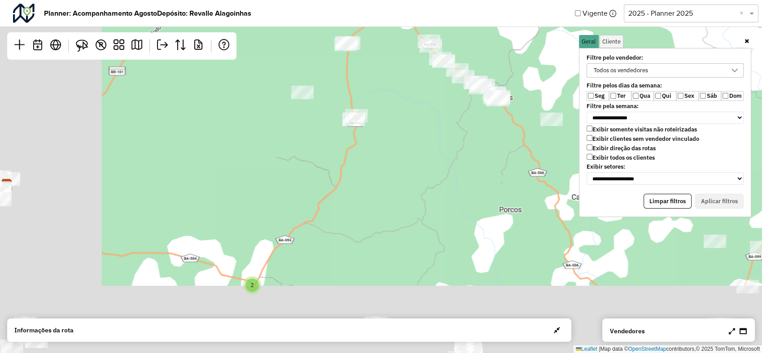
drag, startPoint x: 306, startPoint y: 211, endPoint x: 426, endPoint y: 92, distance: 168.6
click at [421, 96] on div "2 3 2 6 6 2 3 2 2 6 7 4 7 2 3 3 3 Leaflet | Map data © OpenStreetMap contributo…" at bounding box center [381, 176] width 762 height 353
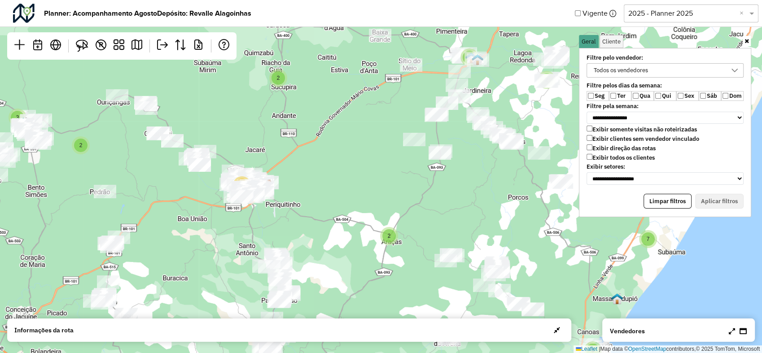
drag, startPoint x: 392, startPoint y: 208, endPoint x: 449, endPoint y: 251, distance: 70.8
click at [449, 251] on div "2 5 2 2 2 2 6 6 2 3 3 2 2 2 13 5 8 2 7 6 Leaflet | Map data © OpenStreetMap con…" at bounding box center [381, 176] width 762 height 353
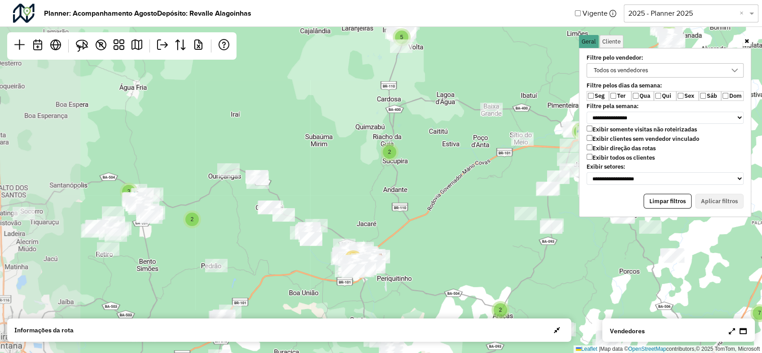
drag, startPoint x: 352, startPoint y: 183, endPoint x: 460, endPoint y: 252, distance: 128.4
click at [460, 252] on div "2 5 2 2 2 2 6 6 2 3 3 2 2 2 13 5 8 2 7 6 Leaflet | Map data © OpenStreetMap con…" at bounding box center [381, 176] width 762 height 353
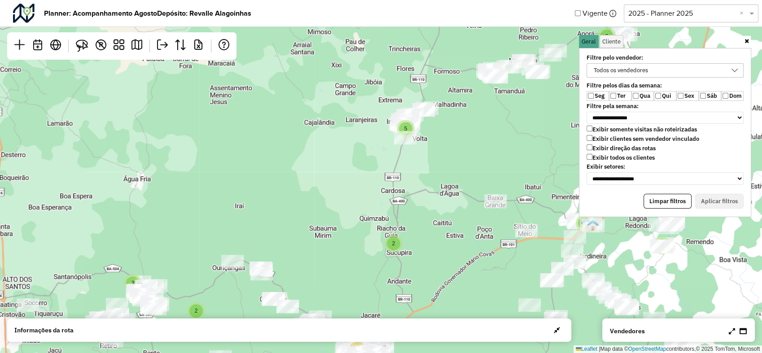
drag, startPoint x: 462, startPoint y: 154, endPoint x: 467, endPoint y: 246, distance: 91.7
click at [467, 246] on div "2 5 2 2 2 2 6 6 2 3 3 2 2 2 13 5 8 2 7 6 Leaflet | Map data © OpenStreetMap con…" at bounding box center [381, 176] width 762 height 353
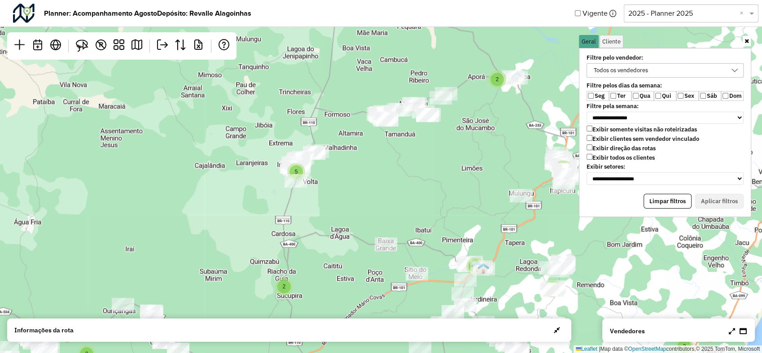
drag, startPoint x: 496, startPoint y: 160, endPoint x: 320, endPoint y: 241, distance: 193.7
click at [320, 241] on div "5 2 2 2 2 6 6 2 3 3 2 2 2 13 5 8 2 7 6 Leaflet | Map data © OpenStreetMap contr…" at bounding box center [381, 176] width 762 height 353
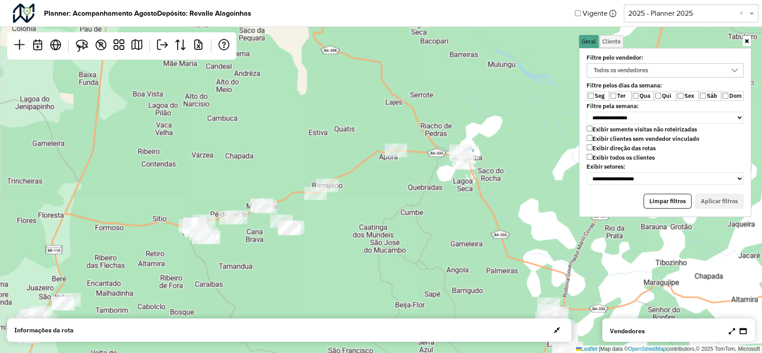
drag, startPoint x: 400, startPoint y: 149, endPoint x: 396, endPoint y: 191, distance: 42.4
click at [396, 191] on div "2 2 3 2 7 4 7 2 3 3 Leaflet | Map data © OpenStreetMap contributors,© 2025 TomT…" at bounding box center [381, 176] width 762 height 353
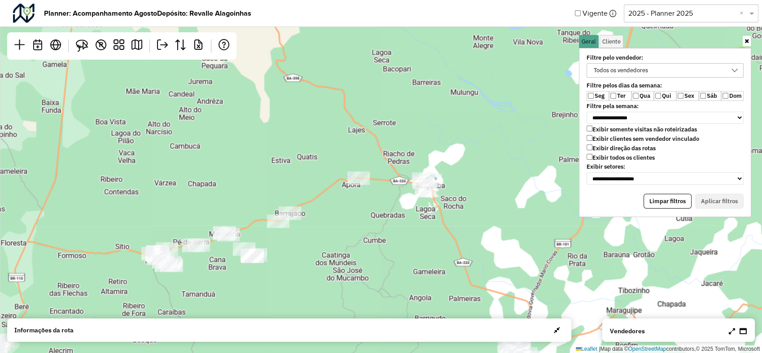
drag, startPoint x: 409, startPoint y: 185, endPoint x: 361, endPoint y: 215, distance: 56.5
click at [361, 215] on div "2 2 3 2 4 7 2 3 3 Leaflet | Map data © OpenStreetMap contributors,© 2025 TomTom…" at bounding box center [381, 176] width 762 height 353
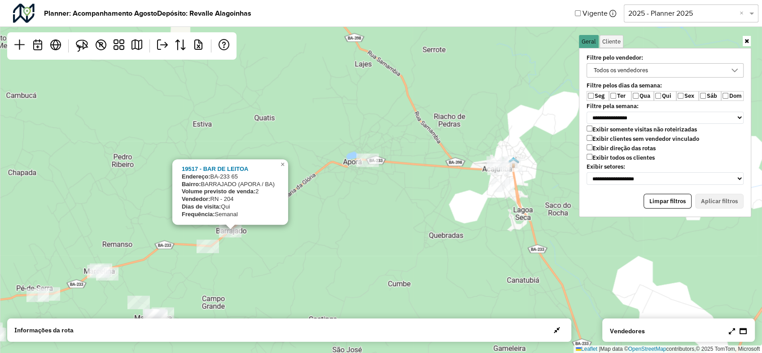
click at [334, 218] on div "2 3 4 19517 - BAR DE LEITOA Endereço: BA-233 65 Bairro: BARRAJADO (APORA / BA) …" at bounding box center [381, 176] width 762 height 353
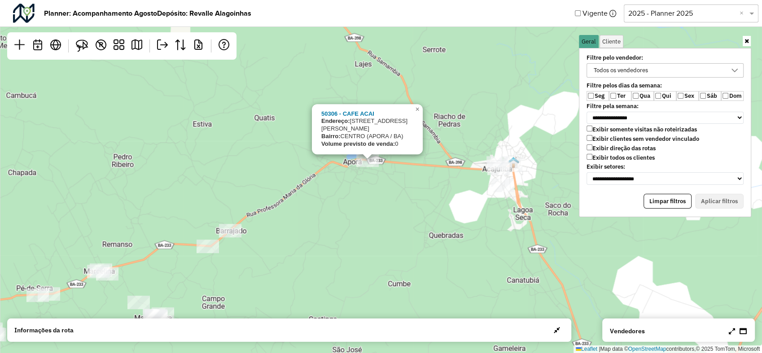
click at [363, 176] on div "2 3 4 50306 - CAFE ACAI Endereço: [STREET_ADDRESS][PERSON_NAME][PERSON_NAME]) V…" at bounding box center [381, 176] width 762 height 353
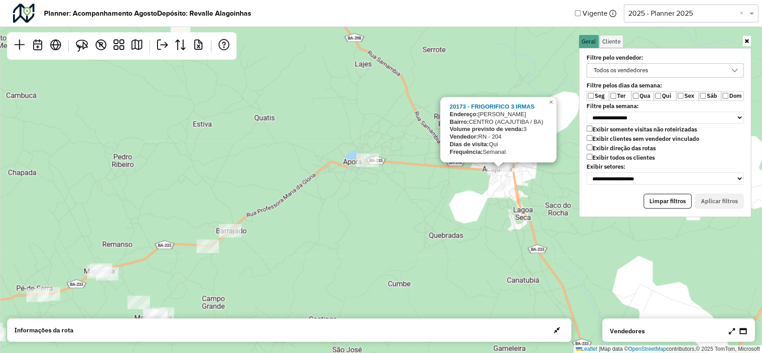
click at [453, 180] on div "2 3 4 20173 - FRIGORIFICO 3 [PERSON_NAME]: [PERSON_NAME]: CENTRO (ACAJUTIBA / B…" at bounding box center [381, 176] width 762 height 353
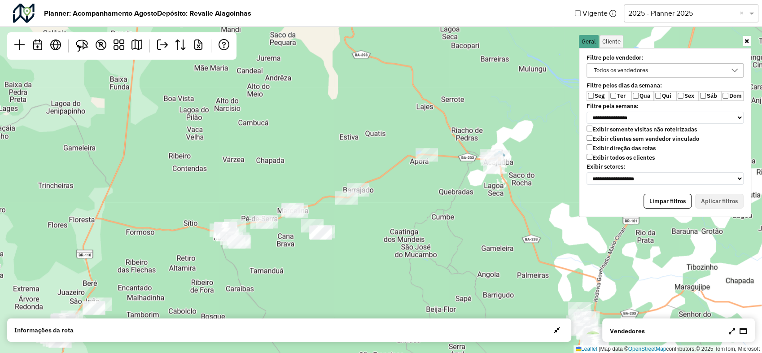
drag, startPoint x: 524, startPoint y: 192, endPoint x: 415, endPoint y: 211, distance: 111.2
click at [415, 211] on div "2 2 3 2 4 7 2 3 3 Leaflet | Map data © OpenStreetMap contributors,© 2025 TomTom…" at bounding box center [381, 176] width 762 height 353
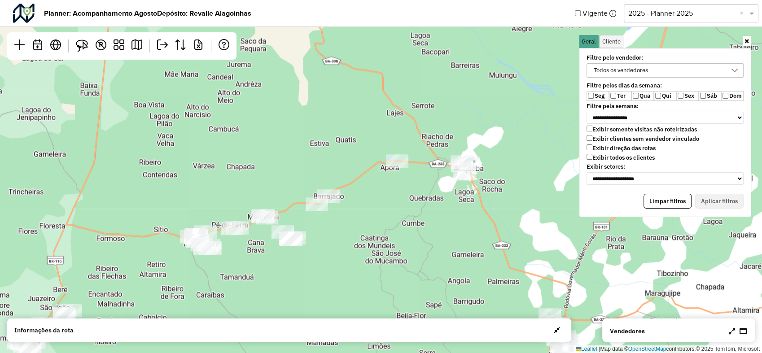
click at [389, 197] on div "2 2 3 2 4 7 2 3 3 Leaflet | Map data © OpenStreetMap contributors,© 2025 TomTom…" at bounding box center [381, 176] width 762 height 353
click at [717, 200] on button "Aplicar filtros" at bounding box center [719, 201] width 48 height 15
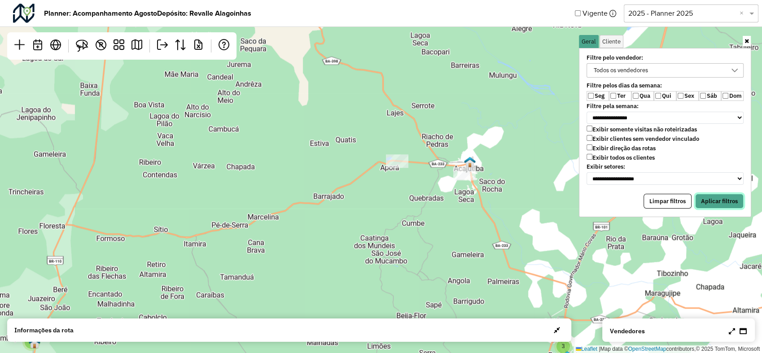
click at [720, 198] on button "Aplicar filtros" at bounding box center [719, 201] width 48 height 15
click at [662, 96] on label "Qui" at bounding box center [665, 96] width 22 height 10
click at [718, 197] on button "Aplicar filtros" at bounding box center [719, 201] width 48 height 15
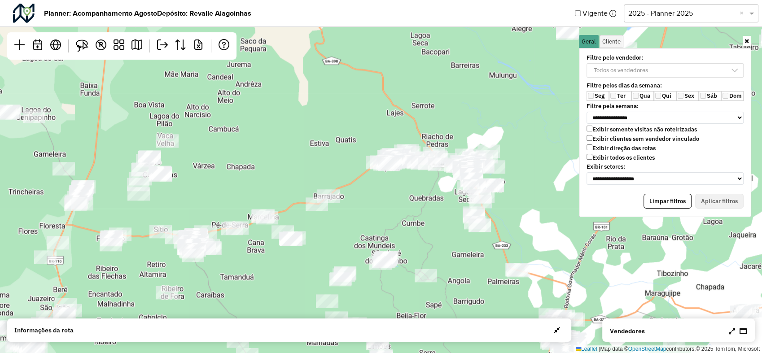
click at [683, 94] on label "Sex" at bounding box center [688, 96] width 22 height 10
click at [709, 194] on button "Aplicar filtros" at bounding box center [719, 201] width 48 height 15
